Goal: Complete application form

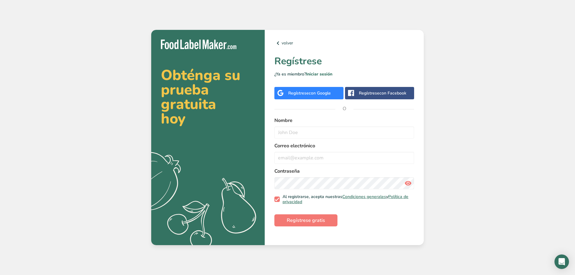
click at [308, 92] on div "Regístrese con Google" at bounding box center [309, 93] width 43 height 6
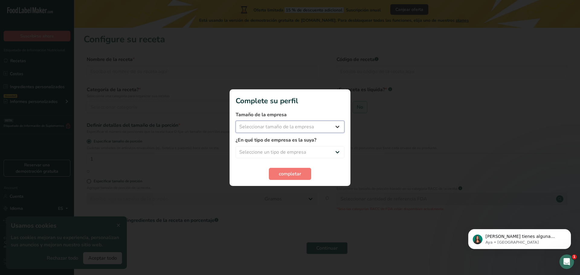
click at [299, 123] on select "Seleccionar tamaño de la empresa Menos de 10 empleados De 10 a 50 empleados De …" at bounding box center [289, 127] width 109 height 12
select select "2"
click at [235, 121] on select "Seleccionar tamaño de la empresa Menos de 10 empleados De 10 a 50 empleados De …" at bounding box center [289, 127] width 109 height 12
click at [298, 123] on select "Menos de 10 empleados De 10 a 50 empleados De 51 a 500 empleados Más de 500 emp…" at bounding box center [289, 127] width 109 height 12
click at [235, 121] on select "Menos de 10 empleados De 10 a 50 empleados De 51 a 500 empleados Más de 500 emp…" at bounding box center [289, 127] width 109 height 12
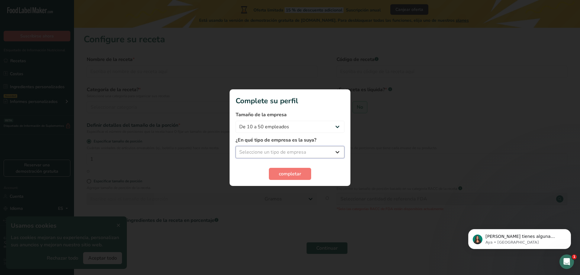
click at [280, 153] on select "Seleccione un tipo de empresa Fabricante de alimentos envasados Restaurante y c…" at bounding box center [289, 152] width 109 height 12
select select "1"
click at [235, 146] on select "Seleccione un tipo de empresa Fabricante de alimentos envasados Restaurante y c…" at bounding box center [289, 152] width 109 height 12
click at [292, 154] on select "Fabricante de alimentos envasados Restaurante y cafetería [GEOGRAPHIC_DATA] Emp…" at bounding box center [289, 152] width 109 height 12
click at [235, 146] on select "Fabricante de alimentos envasados Restaurante y cafetería [GEOGRAPHIC_DATA] Emp…" at bounding box center [289, 152] width 109 height 12
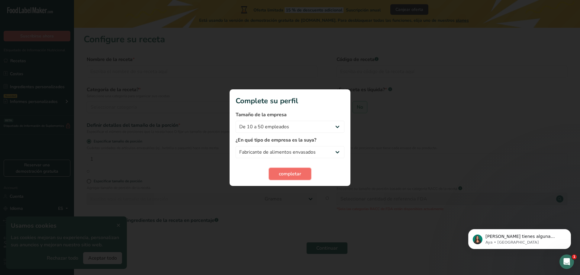
click at [290, 176] on span "completar" at bounding box center [290, 173] width 22 height 7
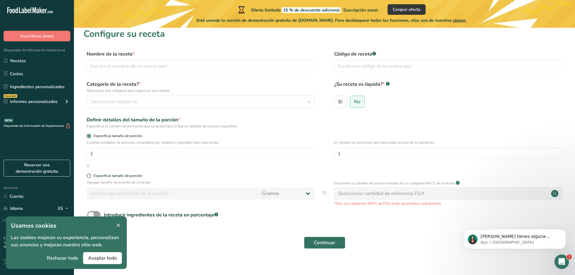
scroll to position [12, 0]
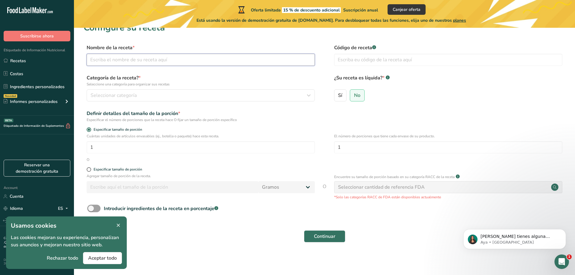
click at [143, 57] on input "text" at bounding box center [201, 60] width 228 height 12
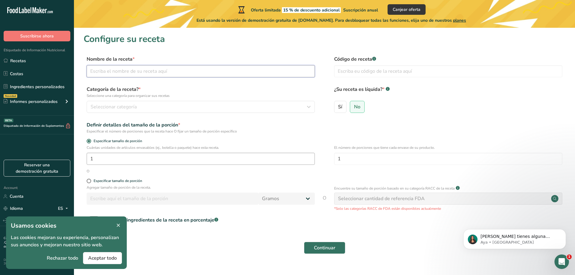
scroll to position [0, 0]
